Goal: Task Accomplishment & Management: Manage account settings

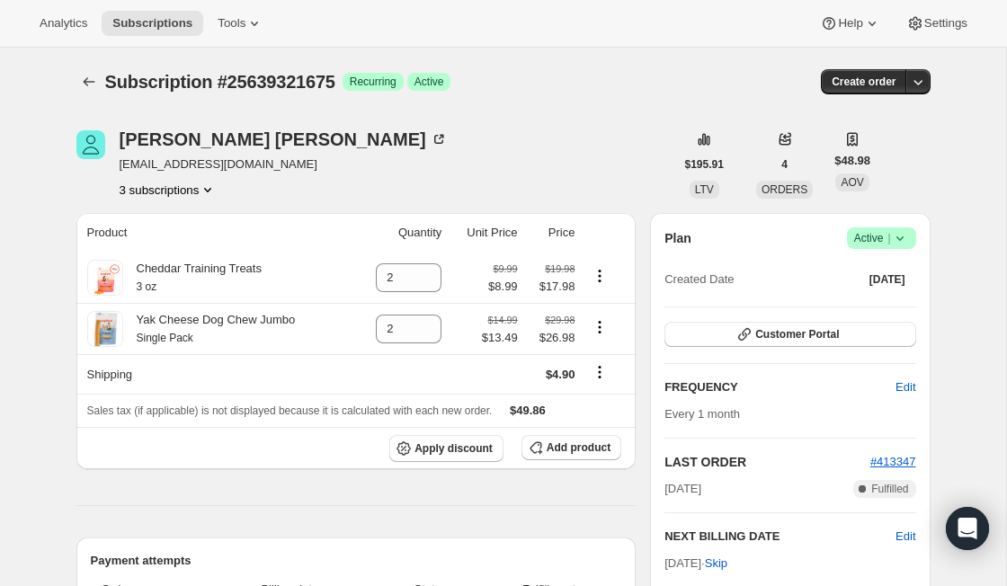
click at [97, 84] on button "Subscriptions" at bounding box center [88, 81] width 25 height 25
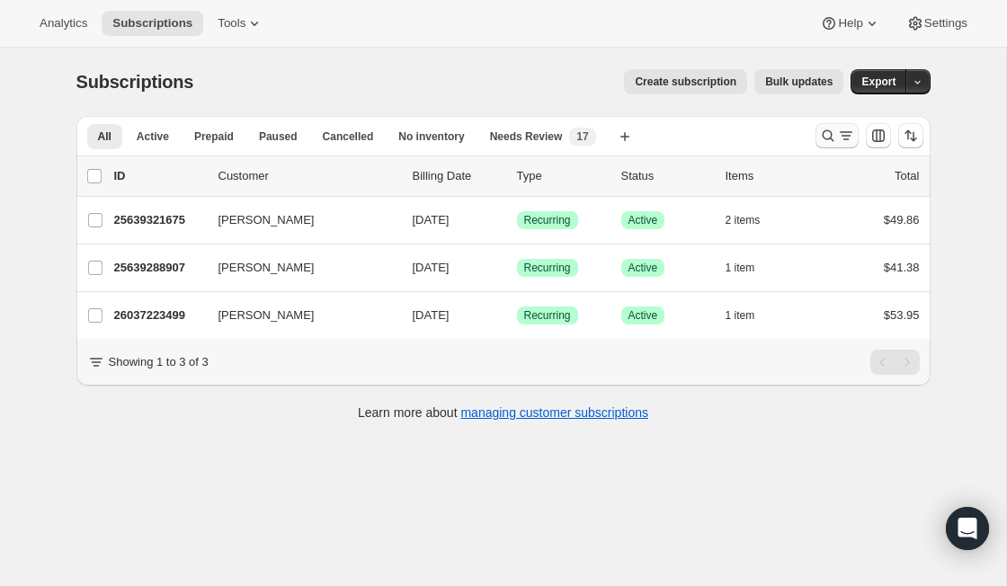
click at [834, 138] on icon "Search and filter results" at bounding box center [828, 136] width 18 height 18
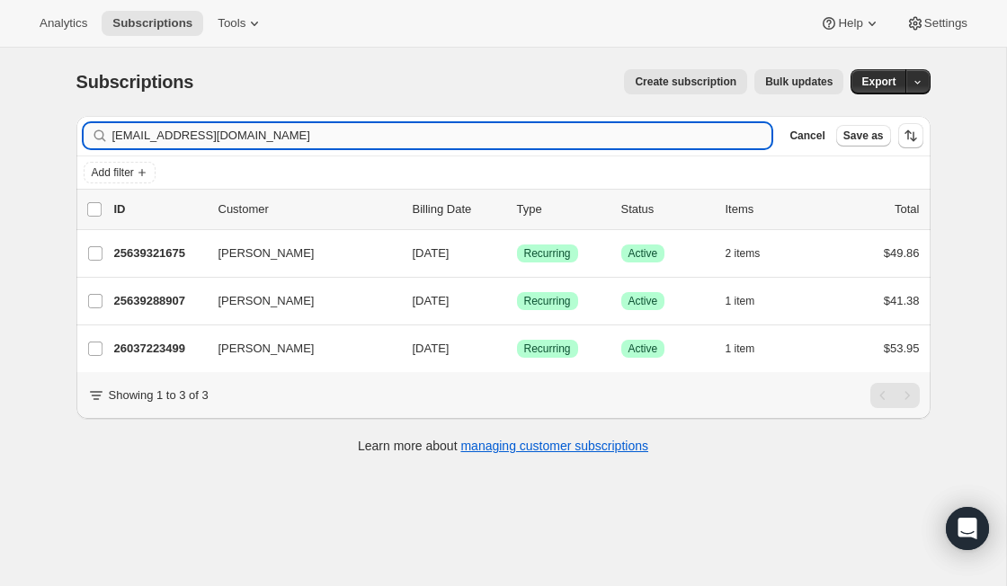
click at [275, 132] on input "[EMAIL_ADDRESS][DOMAIN_NAME]" at bounding box center [442, 135] width 660 height 25
type input "[EMAIL_ADDRESS][DOMAIN_NAME]"
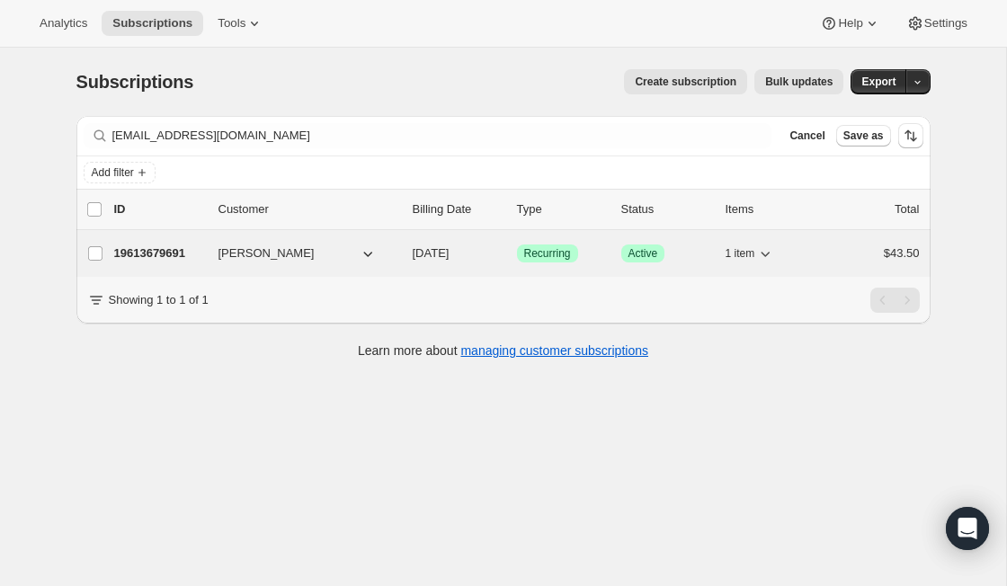
click at [162, 251] on p "19613679691" at bounding box center [159, 254] width 90 height 18
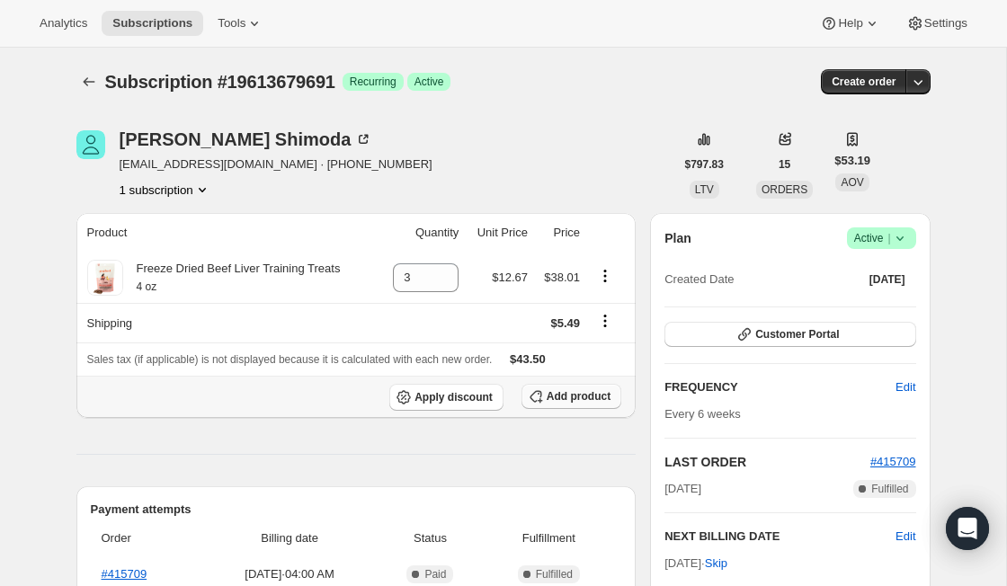
click at [556, 401] on span "Add product" at bounding box center [579, 396] width 64 height 14
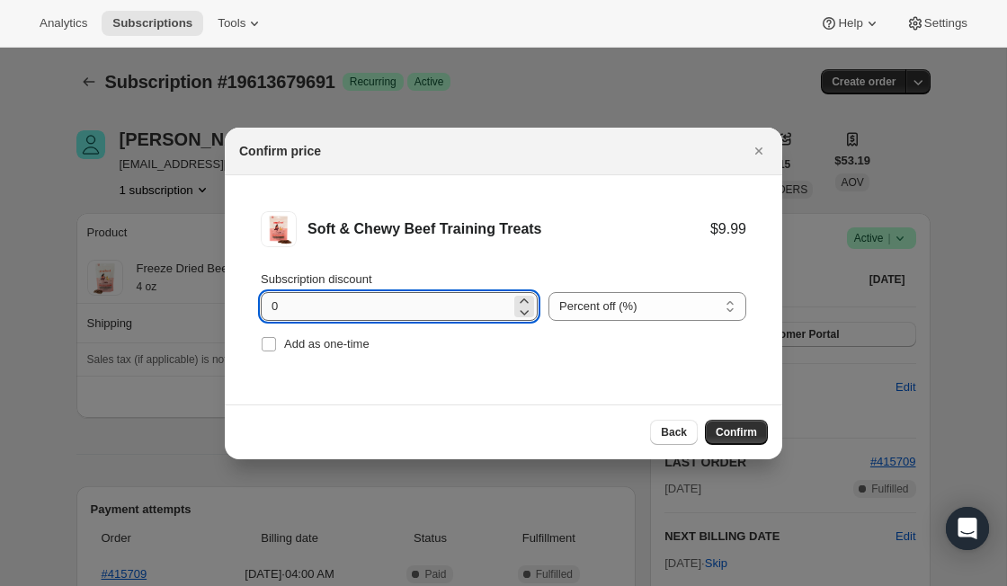
click at [387, 312] on input "0" at bounding box center [386, 306] width 250 height 29
type input "10"
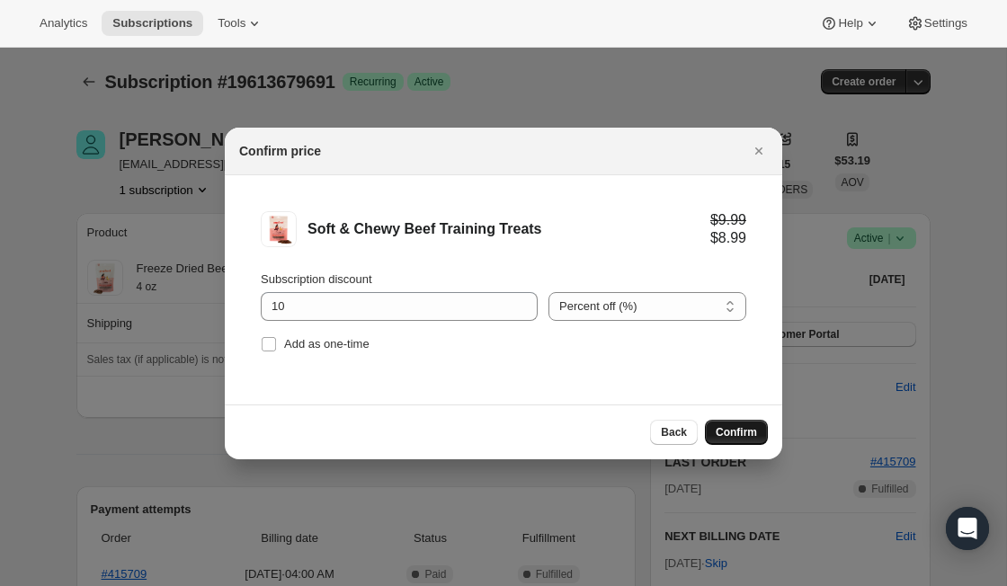
click at [753, 430] on span "Confirm" at bounding box center [736, 432] width 41 height 14
